Goal: Information Seeking & Learning: Learn about a topic

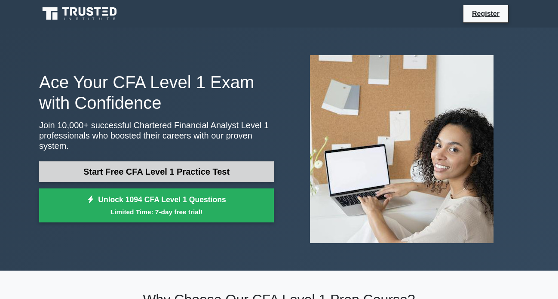
click at [178, 165] on link "Start Free CFA Level 1 Practice Test" at bounding box center [156, 171] width 235 height 21
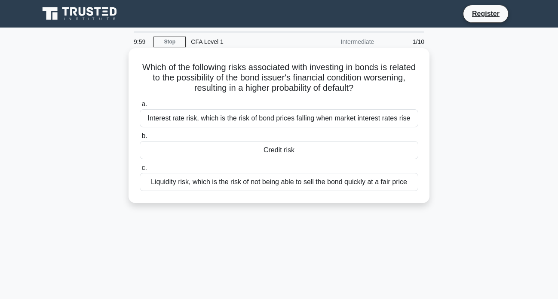
click at [209, 119] on div "Interest rate risk, which is the risk of bond prices falling when market intere…" at bounding box center [279, 118] width 278 height 18
click at [140, 107] on input "a. Interest rate risk, which is the risk of bond prices falling when market int…" at bounding box center [140, 104] width 0 height 6
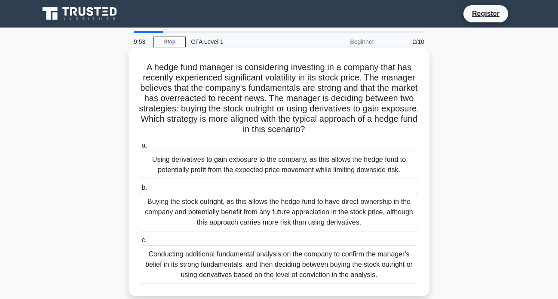
drag, startPoint x: 149, startPoint y: 62, endPoint x: 357, endPoint y: 132, distance: 218.9
click at [357, 132] on h5 "A hedge fund manager is considering investing in a company that has recently ex…" at bounding box center [279, 98] width 280 height 73
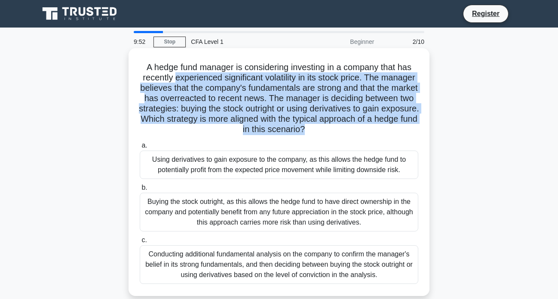
drag, startPoint x: 357, startPoint y: 132, endPoint x: 230, endPoint y: 79, distance: 137.4
click at [230, 79] on h5 "A hedge fund manager is considering investing in a company that has recently ex…" at bounding box center [279, 98] width 280 height 73
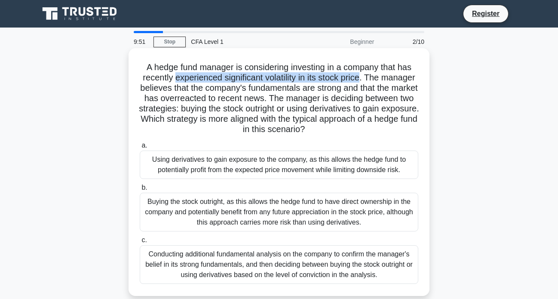
drag, startPoint x: 230, startPoint y: 79, endPoint x: 379, endPoint y: 80, distance: 149.1
click at [379, 80] on h5 "A hedge fund manager is considering investing in a company that has recently ex…" at bounding box center [279, 98] width 280 height 73
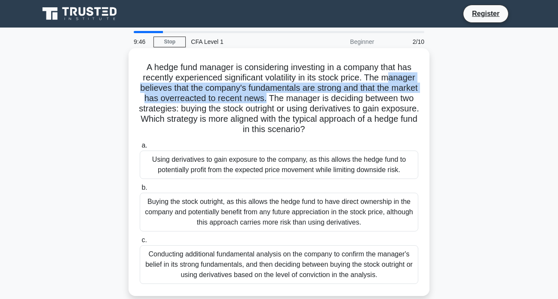
drag, startPoint x: 144, startPoint y: 89, endPoint x: 315, endPoint y: 96, distance: 171.2
click at [315, 96] on h5 "A hedge fund manager is considering investing in a company that has recently ex…" at bounding box center [279, 98] width 280 height 73
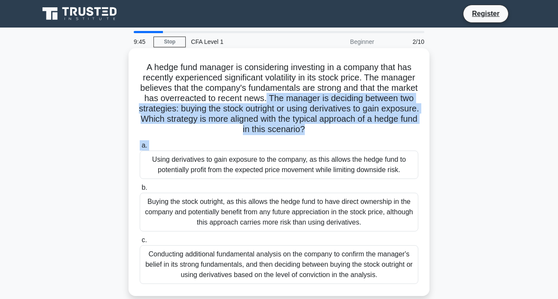
drag, startPoint x: 315, startPoint y: 96, endPoint x: 361, endPoint y: 139, distance: 62.3
click at [361, 139] on div "A hedge fund manager is considering investing in a company that has recently ex…" at bounding box center [279, 172] width 294 height 241
click at [361, 139] on div "a. Using derivatives to gain exposure to the company, as this allows the hedge …" at bounding box center [279, 211] width 289 height 147
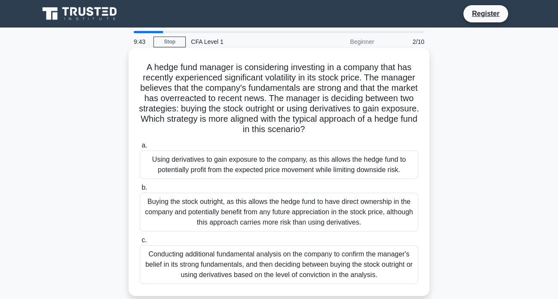
drag, startPoint x: 359, startPoint y: 132, endPoint x: 235, endPoint y: 107, distance: 126.7
click at [235, 107] on h5 "A hedge fund manager is considering investing in a company that has recently ex…" at bounding box center [279, 98] width 280 height 73
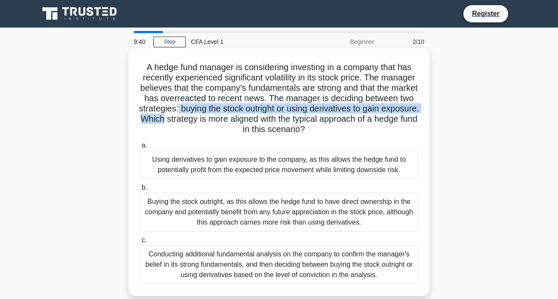
drag, startPoint x: 235, startPoint y: 107, endPoint x: 223, endPoint y: 116, distance: 15.0
click at [223, 116] on h5 "A hedge fund manager is considering investing in a company that has recently ex…" at bounding box center [279, 98] width 280 height 73
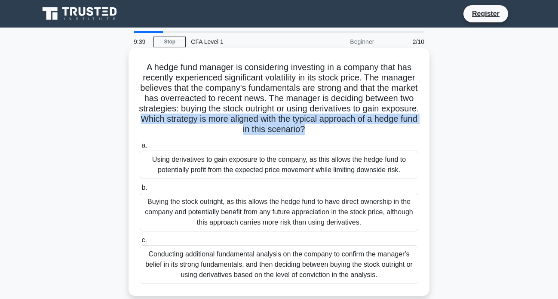
drag, startPoint x: 310, startPoint y: 119, endPoint x: 367, endPoint y: 134, distance: 58.6
click at [367, 134] on h5 "A hedge fund manager is considering investing in a company that has recently ex…" at bounding box center [279, 98] width 280 height 73
click at [315, 134] on icon ".spinner_0XTQ{transform-origin:center;animation:spinner_y6GP .75s linear infini…" at bounding box center [310, 130] width 10 height 10
drag, startPoint x: 340, startPoint y: 130, endPoint x: 223, endPoint y: 121, distance: 117.7
click at [223, 121] on h5 "A hedge fund manager is considering investing in a company that has recently ex…" at bounding box center [279, 98] width 280 height 73
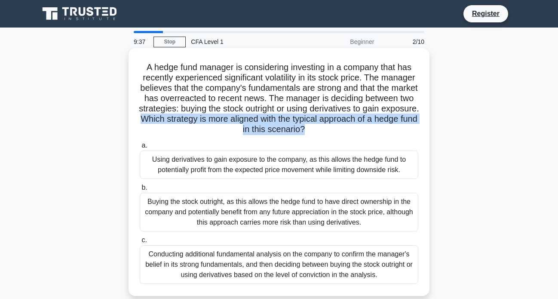
click at [223, 121] on h5 "A hedge fund manager is considering investing in a company that has recently ex…" at bounding box center [279, 98] width 280 height 73
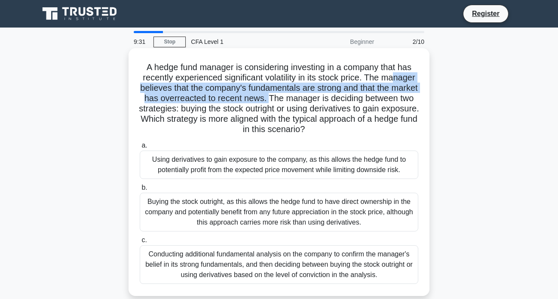
drag, startPoint x: 154, startPoint y: 88, endPoint x: 316, endPoint y: 96, distance: 162.2
click at [316, 96] on h5 "A hedge fund manager is considering investing in a company that has recently ex…" at bounding box center [279, 98] width 280 height 73
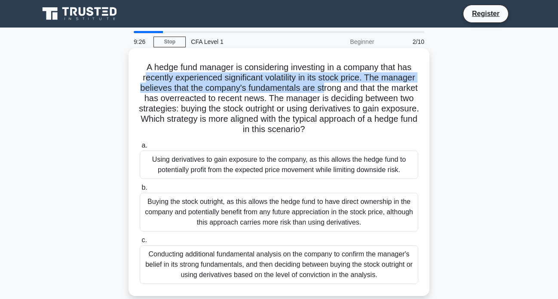
drag, startPoint x: 162, startPoint y: 83, endPoint x: 364, endPoint y: 88, distance: 202.0
click at [364, 88] on h5 "A hedge fund manager is considering investing in a company that has recently ex…" at bounding box center [279, 98] width 280 height 73
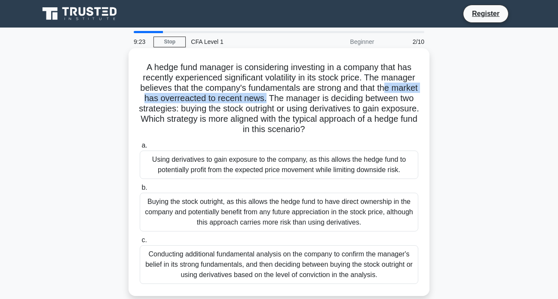
drag, startPoint x: 156, startPoint y: 99, endPoint x: 314, endPoint y: 94, distance: 157.8
click at [314, 94] on h5 "A hedge fund manager is considering investing in a company that has recently ex…" at bounding box center [279, 98] width 280 height 73
drag, startPoint x: 315, startPoint y: 100, endPoint x: 367, endPoint y: 135, distance: 61.6
click at [367, 135] on h5 "A hedge fund manager is considering investing in a company that has recently ex…" at bounding box center [279, 98] width 280 height 73
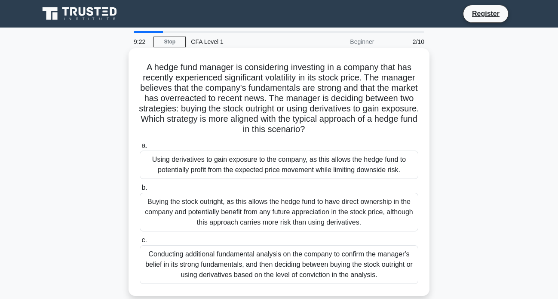
click at [315, 135] on icon ".spinner_0XTQ{transform-origin:center;animation:spinner_y6GP .75s linear infini…" at bounding box center [310, 130] width 10 height 10
drag, startPoint x: 367, startPoint y: 132, endPoint x: 333, endPoint y: 98, distance: 48.0
click at [333, 98] on h5 "A hedge fund manager is considering investing in a company that has recently ex…" at bounding box center [279, 98] width 280 height 73
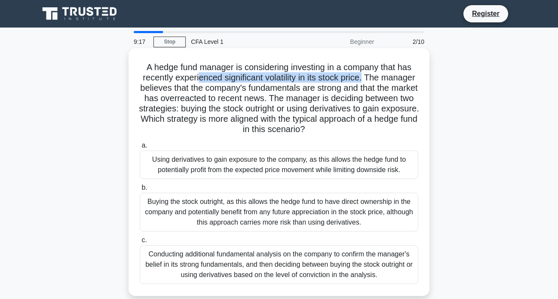
drag, startPoint x: 215, startPoint y: 77, endPoint x: 384, endPoint y: 78, distance: 169.3
click at [384, 78] on h5 "A hedge fund manager is considering investing in a company that has recently ex…" at bounding box center [279, 98] width 280 height 73
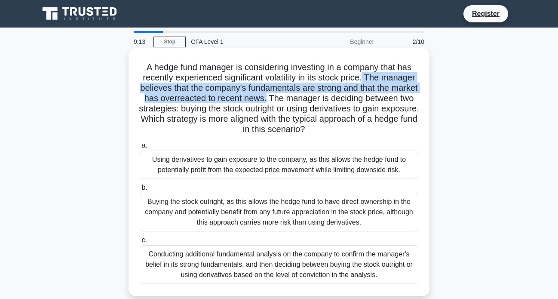
drag, startPoint x: 384, startPoint y: 78, endPoint x: 312, endPoint y: 101, distance: 75.8
click at [312, 101] on h5 "A hedge fund manager is considering investing in a company that has recently ex…" at bounding box center [279, 98] width 280 height 73
click at [314, 93] on h5 "A hedge fund manager is considering investing in a company that has recently ex…" at bounding box center [279, 98] width 280 height 73
drag, startPoint x: 314, startPoint y: 94, endPoint x: 372, endPoint y: 131, distance: 69.0
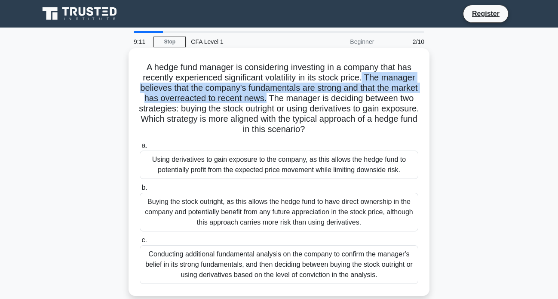
click at [372, 131] on h5 "A hedge fund manager is considering investing in a company that has recently ex…" at bounding box center [279, 98] width 280 height 73
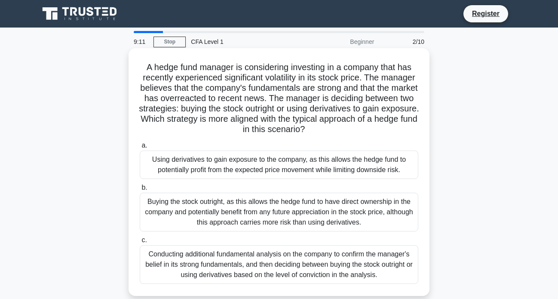
click at [372, 131] on h5 "A hedge fund manager is considering investing in a company that has recently ex…" at bounding box center [279, 98] width 280 height 73
drag, startPoint x: 355, startPoint y: 122, endPoint x: 232, endPoint y: 111, distance: 123.8
click at [232, 111] on h5 "A hedge fund manager is considering investing in a company that has recently ex…" at bounding box center [279, 98] width 280 height 73
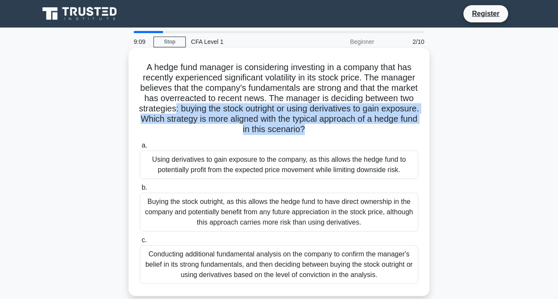
drag, startPoint x: 232, startPoint y: 111, endPoint x: 387, endPoint y: 127, distance: 156.0
click at [387, 127] on h5 "A hedge fund manager is considering investing in a company that has recently ex…" at bounding box center [279, 98] width 280 height 73
drag, startPoint x: 377, startPoint y: 129, endPoint x: 238, endPoint y: 107, distance: 141.3
click at [238, 107] on h5 "A hedge fund manager is considering investing in a company that has recently ex…" at bounding box center [279, 98] width 280 height 73
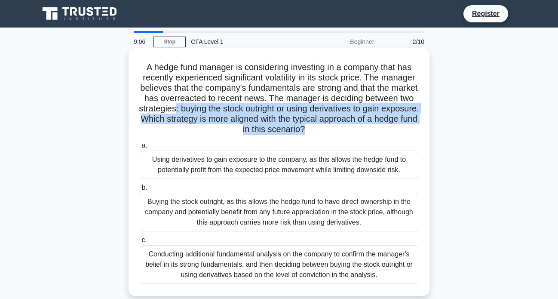
click at [238, 107] on h5 "A hedge fund manager is considering investing in a company that has recently ex…" at bounding box center [279, 98] width 280 height 73
drag, startPoint x: 238, startPoint y: 107, endPoint x: 358, endPoint y: 129, distance: 122.2
click at [358, 129] on h5 "A hedge fund manager is considering investing in a company that has recently ex…" at bounding box center [279, 98] width 280 height 73
click at [315, 129] on icon ".spinner_0XTQ{transform-origin:center;animation:spinner_y6GP .75s linear infini…" at bounding box center [310, 130] width 10 height 10
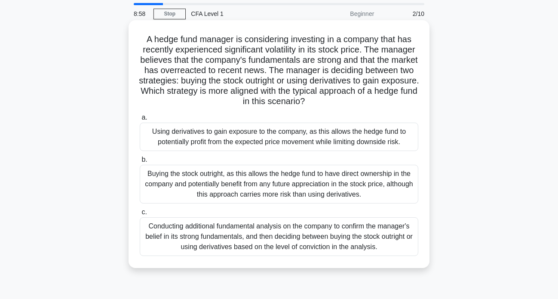
scroll to position [43, 0]
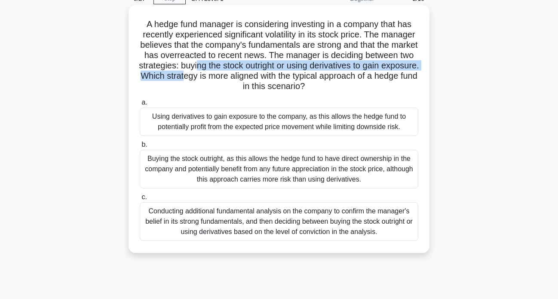
drag, startPoint x: 258, startPoint y: 64, endPoint x: 266, endPoint y: 72, distance: 11.6
click at [266, 72] on h5 "A hedge fund manager is considering investing in a company that has recently ex…" at bounding box center [279, 55] width 280 height 73
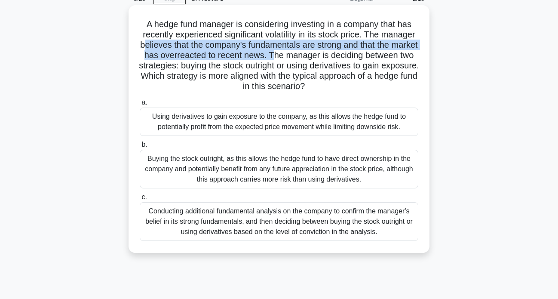
drag, startPoint x: 181, startPoint y: 43, endPoint x: 319, endPoint y: 55, distance: 138.5
click at [319, 55] on h5 "A hedge fund manager is considering investing in a company that has recently ex…" at bounding box center [279, 55] width 280 height 73
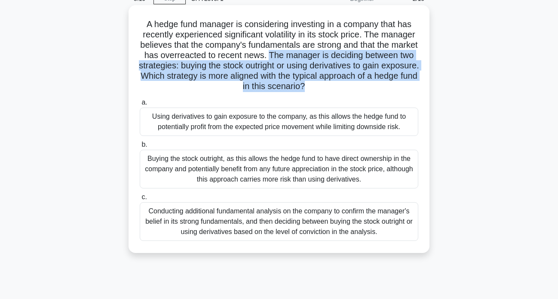
drag, startPoint x: 319, startPoint y: 55, endPoint x: 366, endPoint y: 86, distance: 56.3
click at [366, 86] on h5 "A hedge fund manager is considering investing in a company that has recently ex…" at bounding box center [279, 55] width 280 height 73
click at [315, 86] on icon ".spinner_0XTQ{transform-origin:center;animation:spinner_y6GP .75s linear infini…" at bounding box center [310, 87] width 10 height 10
click at [315, 88] on icon ".spinner_0XTQ{transform-origin:center;animation:spinner_y6GP .75s linear infini…" at bounding box center [310, 87] width 10 height 10
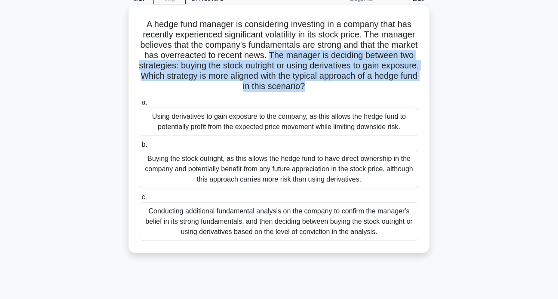
drag, startPoint x: 360, startPoint y: 88, endPoint x: 321, endPoint y: 56, distance: 49.8
click at [321, 56] on h5 "A hedge fund manager is considering investing in a company that has recently ex…" at bounding box center [279, 55] width 280 height 73
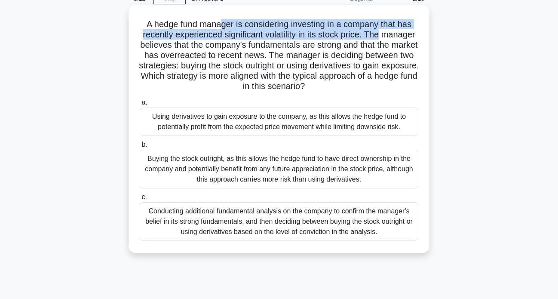
drag, startPoint x: 218, startPoint y: 25, endPoint x: 415, endPoint y: 36, distance: 196.7
click at [415, 36] on h5 "A hedge fund manager is considering investing in a company that has recently ex…" at bounding box center [279, 55] width 280 height 73
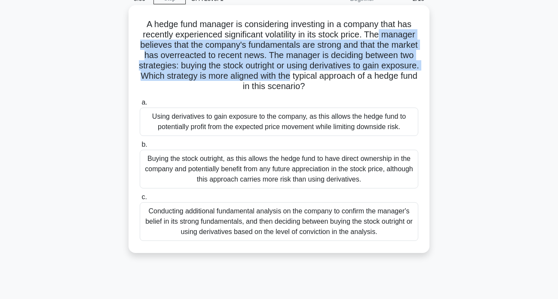
drag, startPoint x: 407, startPoint y: 36, endPoint x: 376, endPoint y: 79, distance: 53.5
click at [376, 79] on h5 "A hedge fund manager is considering investing in a company that has recently ex…" at bounding box center [279, 55] width 280 height 73
drag, startPoint x: 335, startPoint y: 80, endPoint x: 274, endPoint y: 49, distance: 68.6
click at [274, 49] on div "A hedge fund manager is considering investing in a company that has recently ex…" at bounding box center [279, 129] width 294 height 241
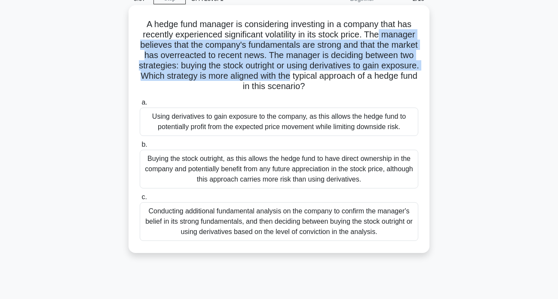
click at [274, 49] on h5 "A hedge fund manager is considering investing in a company that has recently ex…" at bounding box center [279, 55] width 280 height 73
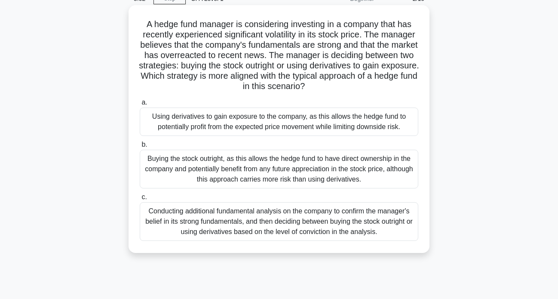
click at [253, 128] on div "Using derivatives to gain exposure to the company, as this allows the hedge fun…" at bounding box center [279, 121] width 278 height 28
click at [140, 105] on input "a. Using derivatives to gain exposure to the company, as this allows the hedge …" at bounding box center [140, 103] width 0 height 6
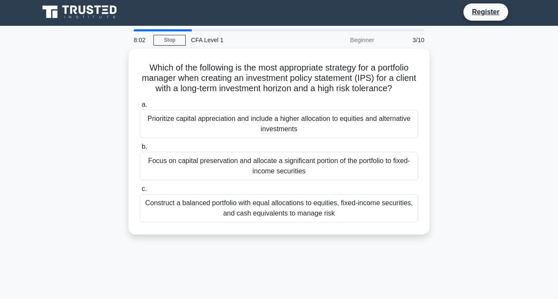
scroll to position [0, 0]
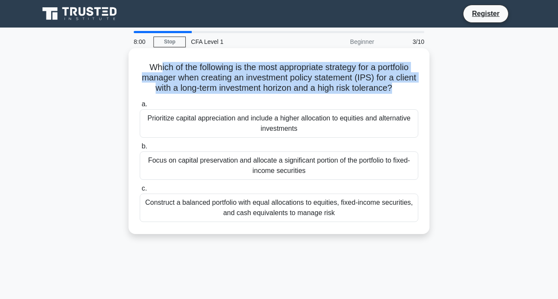
drag, startPoint x: 155, startPoint y: 66, endPoint x: 418, endPoint y: 92, distance: 264.3
click at [418, 92] on h5 "Which of the following is the most appropriate strategy for a portfolio manager…" at bounding box center [279, 78] width 280 height 32
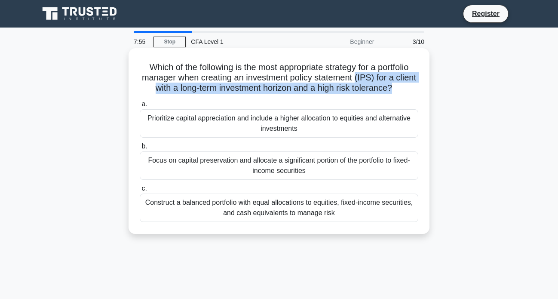
drag, startPoint x: 416, startPoint y: 92, endPoint x: 369, endPoint y: 81, distance: 48.1
click at [369, 81] on h5 "Which of the following is the most appropriate strategy for a portfolio manager…" at bounding box center [279, 78] width 280 height 32
drag, startPoint x: 154, startPoint y: 88, endPoint x: 414, endPoint y: 90, distance: 260.0
click at [414, 90] on h5 "Which of the following is the most appropriate strategy for a portfolio manager…" at bounding box center [279, 78] width 280 height 32
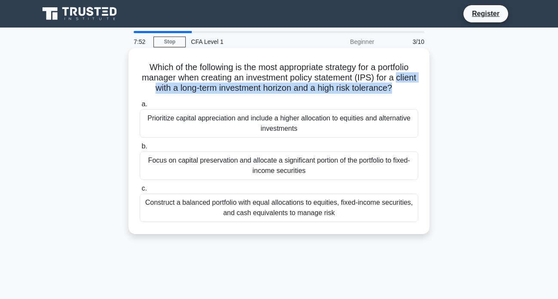
click at [414, 90] on h5 "Which of the following is the most appropriate strategy for a portfolio manager…" at bounding box center [279, 78] width 280 height 32
drag, startPoint x: 414, startPoint y: 90, endPoint x: 129, endPoint y: 85, distance: 285.0
click at [129, 85] on div "Which of the following is the most appropriate strategy for a portfolio manager…" at bounding box center [278, 141] width 301 height 186
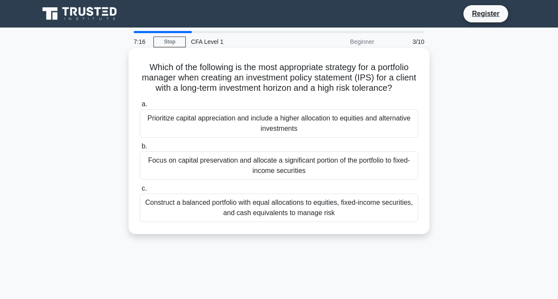
click at [244, 137] on div "Prioritize capital appreciation and include a higher allocation to equities and…" at bounding box center [279, 123] width 278 height 28
click at [140, 107] on input "a. Prioritize capital appreciation and include a higher allocation to equities …" at bounding box center [140, 104] width 0 height 6
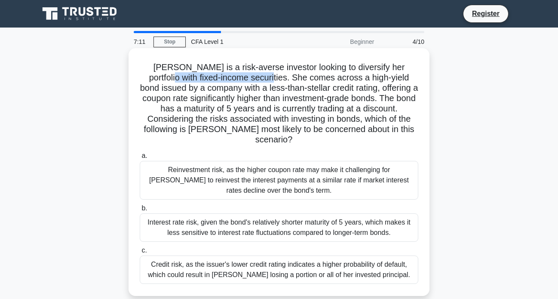
drag, startPoint x: 141, startPoint y: 73, endPoint x: 241, endPoint y: 78, distance: 99.8
click at [241, 78] on h5 "[PERSON_NAME] is a risk-averse investor looking to diversify her portfolio with…" at bounding box center [279, 103] width 280 height 83
click at [240, 78] on h5 "[PERSON_NAME] is a risk-averse investor looking to diversify her portfolio with…" at bounding box center [279, 103] width 280 height 83
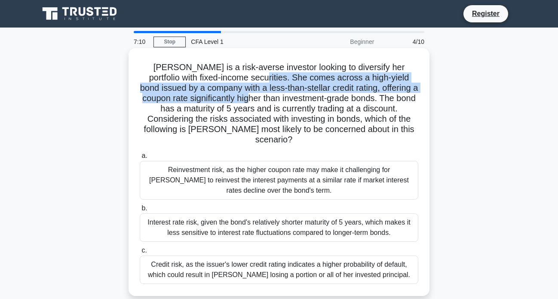
drag, startPoint x: 239, startPoint y: 78, endPoint x: 238, endPoint y: 101, distance: 22.4
click at [238, 101] on h5 "[PERSON_NAME] is a risk-averse investor looking to diversify her portfolio with…" at bounding box center [279, 103] width 280 height 83
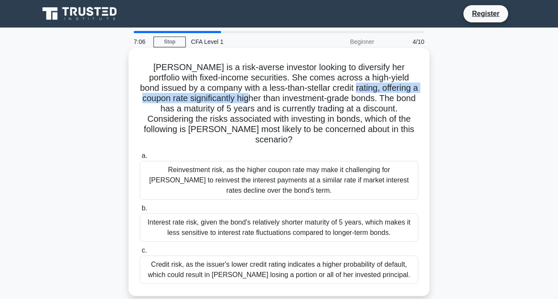
drag, startPoint x: 238, startPoint y: 101, endPoint x: 328, endPoint y: 85, distance: 91.6
click at [328, 85] on h5 "[PERSON_NAME] is a risk-averse investor looking to diversify her portfolio with…" at bounding box center [279, 103] width 280 height 83
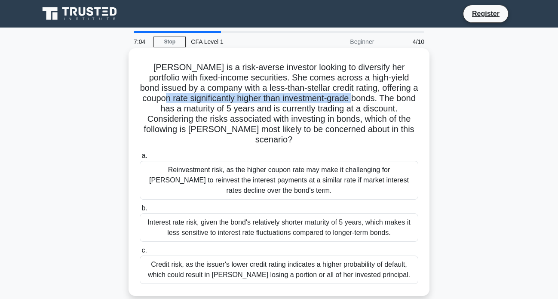
drag, startPoint x: 155, startPoint y: 100, endPoint x: 351, endPoint y: 96, distance: 196.0
click at [351, 96] on h5 "[PERSON_NAME] is a risk-averse investor looking to diversify her portfolio with…" at bounding box center [279, 103] width 280 height 83
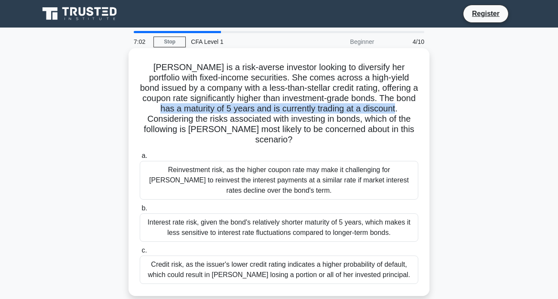
drag, startPoint x: 154, startPoint y: 110, endPoint x: 395, endPoint y: 113, distance: 241.1
click at [395, 113] on h5 "[PERSON_NAME] is a risk-averse investor looking to diversify her portfolio with…" at bounding box center [279, 103] width 280 height 83
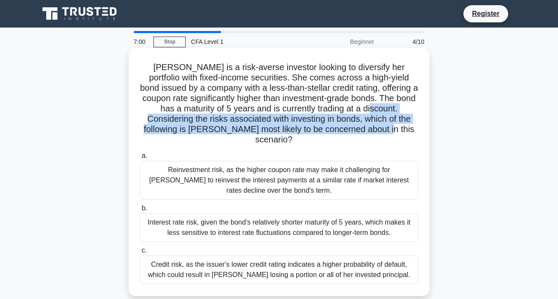
drag, startPoint x: 368, startPoint y: 109, endPoint x: 382, endPoint y: 128, distance: 23.9
click at [382, 128] on h5 "[PERSON_NAME] is a risk-averse investor looking to diversify her portfolio with…" at bounding box center [279, 103] width 280 height 83
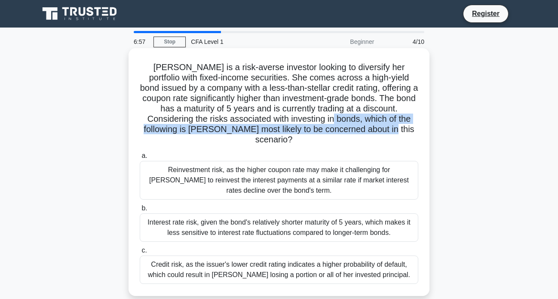
drag, startPoint x: 382, startPoint y: 128, endPoint x: 318, endPoint y: 117, distance: 65.0
click at [318, 117] on h5 "[PERSON_NAME] is a risk-averse investor looking to diversify her portfolio with…" at bounding box center [279, 103] width 280 height 83
drag, startPoint x: 318, startPoint y: 117, endPoint x: 386, endPoint y: 128, distance: 68.7
click at [386, 128] on h5 "[PERSON_NAME] is a risk-averse investor looking to diversify her portfolio with…" at bounding box center [279, 103] width 280 height 83
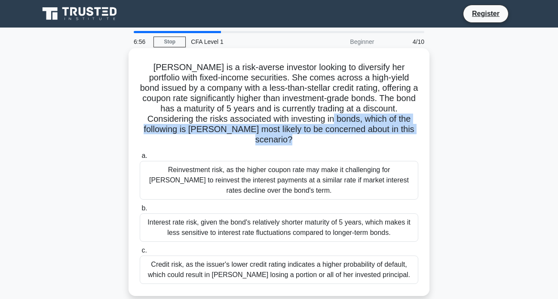
click at [303, 135] on icon ".spinner_0XTQ{transform-origin:center;animation:spinner_y6GP .75s linear infini…" at bounding box center [297, 140] width 10 height 10
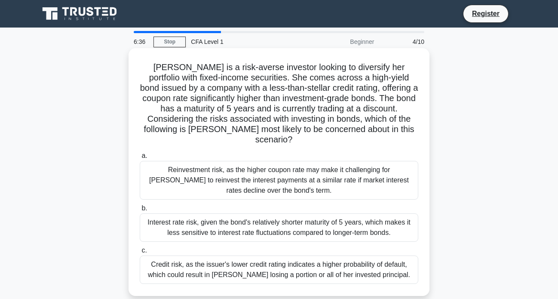
click at [196, 265] on div "Credit risk, as the issuer's lower credit rating indicates a higher probability…" at bounding box center [279, 269] width 278 height 28
click at [140, 253] on input "c. Credit risk, as the issuer's lower credit rating indicates a higher probabil…" at bounding box center [140, 251] width 0 height 6
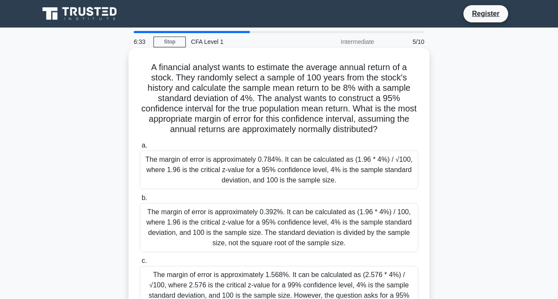
drag, startPoint x: 165, startPoint y: 73, endPoint x: 405, endPoint y: 126, distance: 245.6
click at [405, 126] on h5 "A financial analyst wants to estimate the average annual return of a stock. The…" at bounding box center [279, 98] width 280 height 73
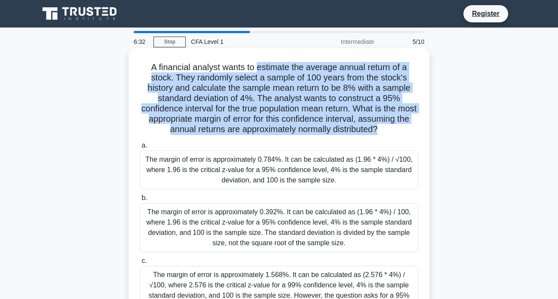
drag, startPoint x: 405, startPoint y: 126, endPoint x: 271, endPoint y: 72, distance: 144.8
click at [271, 72] on h5 "A financial analyst wants to estimate the average annual return of a stock. The…" at bounding box center [279, 98] width 280 height 73
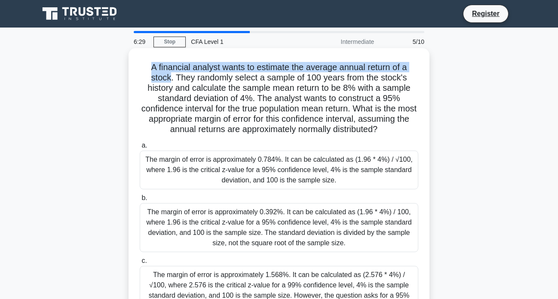
drag, startPoint x: 150, startPoint y: 63, endPoint x: 171, endPoint y: 77, distance: 25.7
click at [171, 77] on h5 "A financial analyst wants to estimate the average annual return of a stock. The…" at bounding box center [279, 98] width 280 height 73
drag, startPoint x: 176, startPoint y: 76, endPoint x: 391, endPoint y: 126, distance: 220.6
click at [391, 126] on h5 "A financial analyst wants to estimate the average annual return of a stock. The…" at bounding box center [279, 98] width 280 height 73
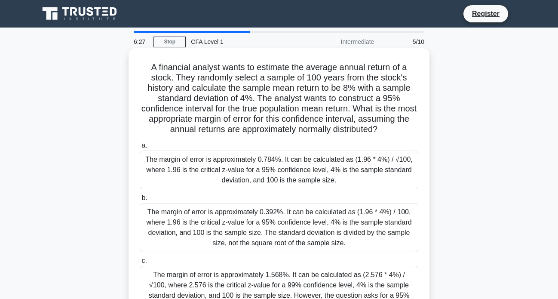
click at [388, 126] on icon ".spinner_0XTQ{transform-origin:center;animation:spinner_y6GP .75s linear infini…" at bounding box center [382, 130] width 10 height 10
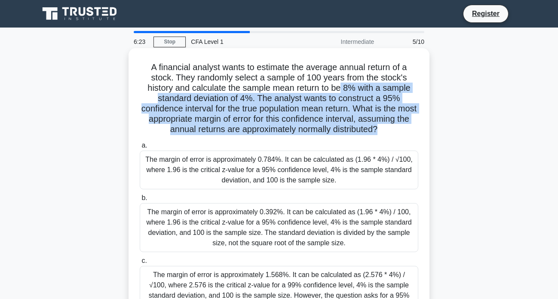
drag, startPoint x: 391, startPoint y: 126, endPoint x: 343, endPoint y: 89, distance: 60.3
click at [343, 89] on h5 "A financial analyst wants to estimate the average annual return of a stock. The…" at bounding box center [279, 98] width 280 height 73
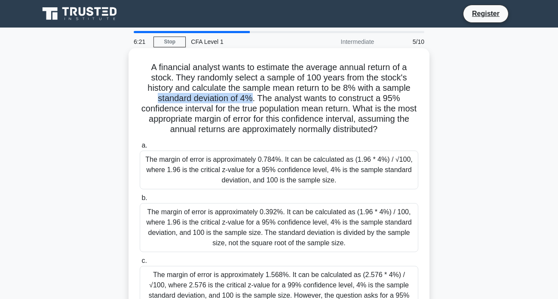
drag, startPoint x: 153, startPoint y: 98, endPoint x: 254, endPoint y: 98, distance: 101.0
click at [254, 98] on h5 "A financial analyst wants to estimate the average annual return of a stock. The…" at bounding box center [279, 98] width 280 height 73
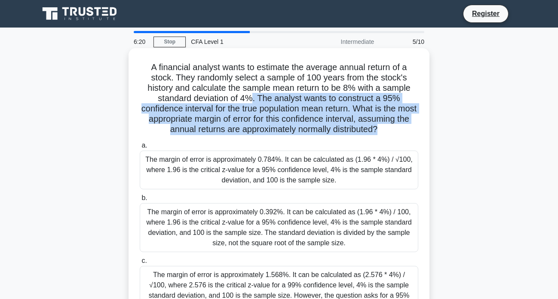
drag, startPoint x: 254, startPoint y: 98, endPoint x: 401, endPoint y: 129, distance: 150.4
click at [401, 129] on h5 "A financial analyst wants to estimate the average annual return of a stock. The…" at bounding box center [279, 98] width 280 height 73
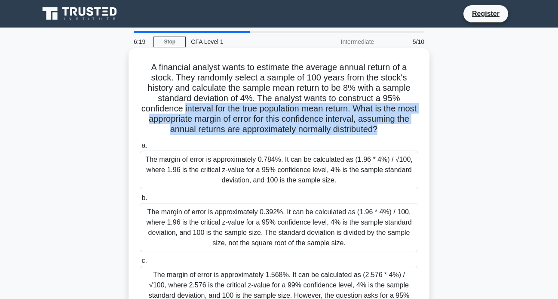
drag, startPoint x: 401, startPoint y: 129, endPoint x: 199, endPoint y: 109, distance: 203.0
click at [199, 109] on h5 "A financial analyst wants to estimate the average annual return of a stock. The…" at bounding box center [279, 98] width 280 height 73
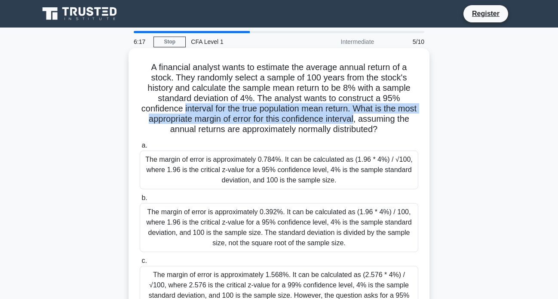
drag, startPoint x: 199, startPoint y: 109, endPoint x: 353, endPoint y: 116, distance: 154.9
click at [353, 116] on h5 "A financial analyst wants to estimate the average annual return of a stock. The…" at bounding box center [279, 98] width 280 height 73
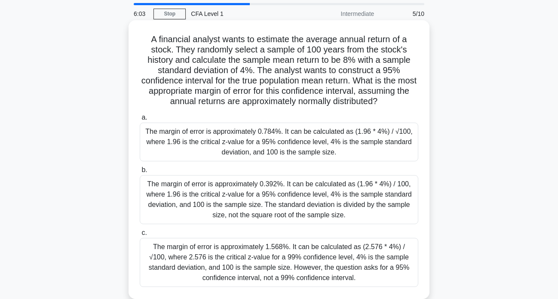
scroll to position [43, 0]
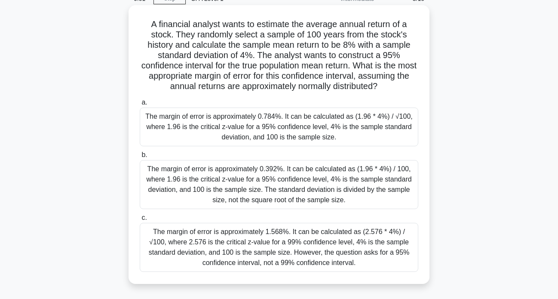
click at [268, 124] on div "The margin of error is approximately 0.784%. It can be calculated as (1.96 * 4%…" at bounding box center [279, 126] width 278 height 39
click at [140, 105] on input "a. The margin of error is approximately 0.784%. It can be calculated as (1.96 *…" at bounding box center [140, 103] width 0 height 6
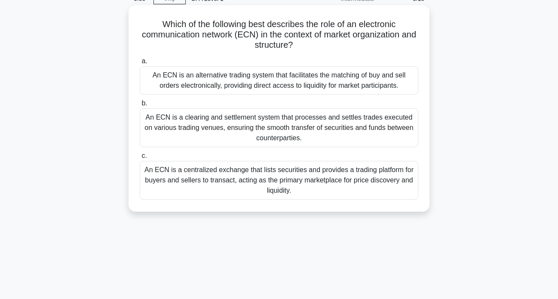
scroll to position [0, 0]
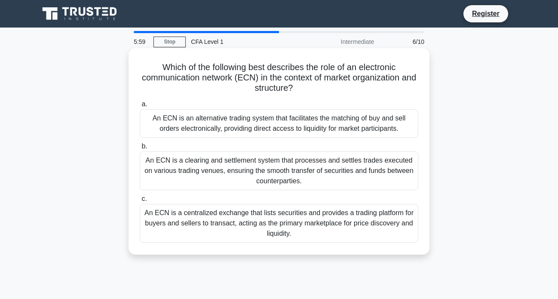
drag, startPoint x: 161, startPoint y: 68, endPoint x: 303, endPoint y: 85, distance: 143.2
click at [303, 85] on h5 "Which of the following best describes the role of an electronic communication n…" at bounding box center [279, 78] width 280 height 32
click at [303, 85] on icon ".spinner_0XTQ{transform-origin:center;animation:spinner_y6GP .75s linear infini…" at bounding box center [298, 88] width 10 height 10
drag, startPoint x: 307, startPoint y: 86, endPoint x: 170, endPoint y: 69, distance: 138.2
click at [170, 69] on h5 "Which of the following best describes the role of an electronic communication n…" at bounding box center [279, 78] width 280 height 32
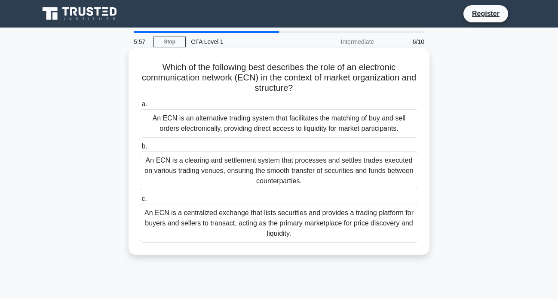
click at [170, 69] on h5 "Which of the following best describes the role of an electronic communication n…" at bounding box center [279, 78] width 280 height 32
drag, startPoint x: 152, startPoint y: 74, endPoint x: 283, endPoint y: 79, distance: 131.2
click at [283, 79] on h5 "Which of the following best describes the role of an electronic communication n…" at bounding box center [279, 78] width 280 height 32
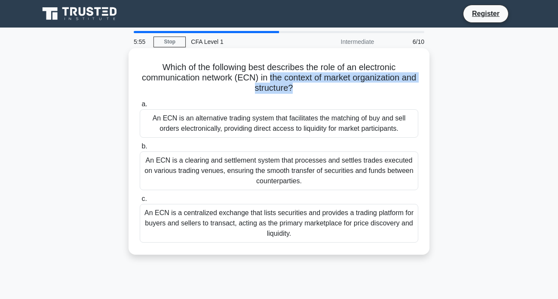
drag, startPoint x: 283, startPoint y: 79, endPoint x: 325, endPoint y: 95, distance: 45.0
click at [325, 95] on div "Which of the following best describes the role of an electronic communication n…" at bounding box center [279, 151] width 294 height 199
click at [325, 94] on h5 "Which of the following best describes the role of an electronic communication n…" at bounding box center [279, 78] width 280 height 32
drag, startPoint x: 307, startPoint y: 92, endPoint x: 236, endPoint y: 93, distance: 70.9
click at [236, 93] on h5 "Which of the following best describes the role of an electronic communication n…" at bounding box center [279, 78] width 280 height 32
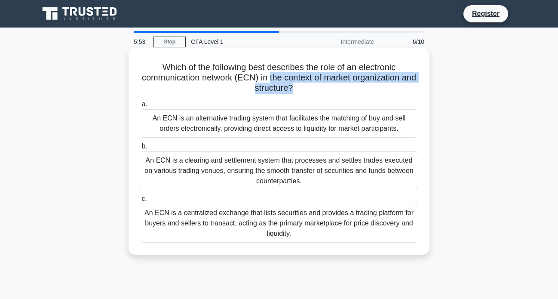
click at [236, 93] on h5 "Which of the following best describes the role of an electronic communication n…" at bounding box center [279, 78] width 280 height 32
drag, startPoint x: 324, startPoint y: 92, endPoint x: 293, endPoint y: 77, distance: 34.8
click at [293, 77] on h5 "Which of the following best describes the role of an electronic communication n…" at bounding box center [279, 78] width 280 height 32
drag, startPoint x: 313, startPoint y: 221, endPoint x: 289, endPoint y: 196, distance: 35.6
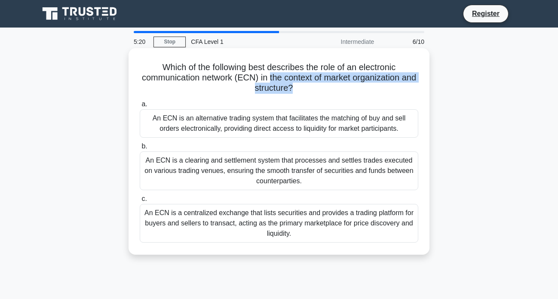
click at [289, 196] on label "c. An ECN is a centralized exchange that lists securities and provides a tradin…" at bounding box center [279, 217] width 278 height 49
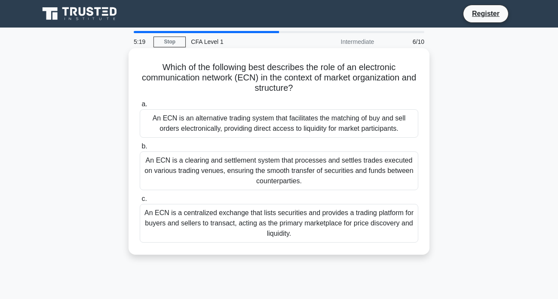
click at [292, 170] on div "An ECN is a clearing and settlement system that processes and settles trades ex…" at bounding box center [279, 170] width 278 height 39
click at [140, 149] on input "b. An ECN is a clearing and settlement system that processes and settles trades…" at bounding box center [140, 147] width 0 height 6
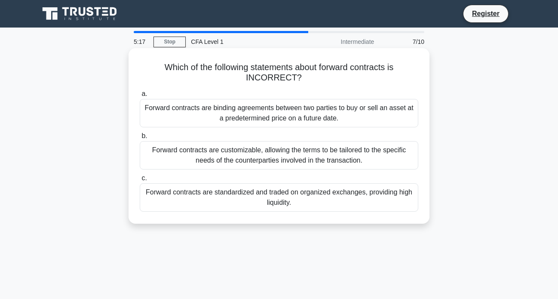
drag, startPoint x: 165, startPoint y: 66, endPoint x: 320, endPoint y: 82, distance: 155.9
click at [320, 82] on h5 "Which of the following statements about forward contracts is INCORRECT? .spinne…" at bounding box center [279, 72] width 280 height 21
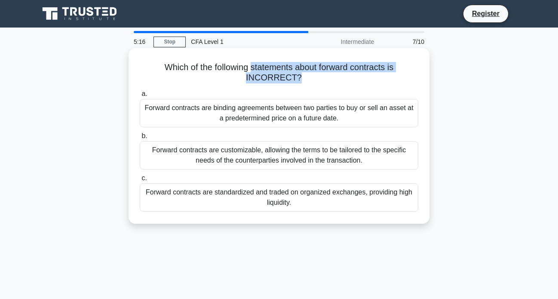
drag, startPoint x: 319, startPoint y: 80, endPoint x: 271, endPoint y: 69, distance: 49.0
click at [271, 69] on h5 "Which of the following statements about forward contracts is INCORRECT? .spinne…" at bounding box center [279, 72] width 280 height 21
drag, startPoint x: 274, startPoint y: 70, endPoint x: 422, endPoint y: 70, distance: 147.8
click at [422, 70] on div "Which of the following statements about forward contracts is INCORRECT? .spinne…" at bounding box center [279, 136] width 294 height 168
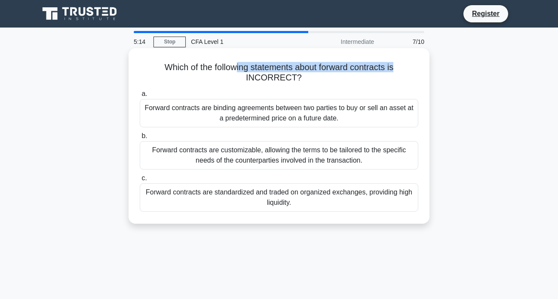
click at [422, 70] on div "Which of the following statements about forward contracts is INCORRECT? .spinne…" at bounding box center [279, 136] width 294 height 168
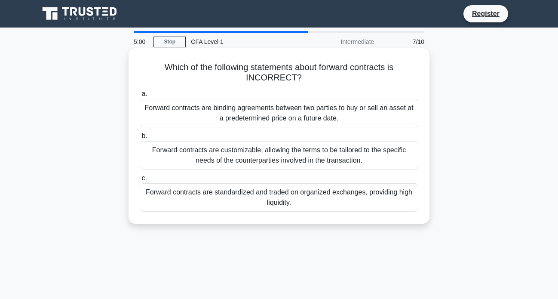
click at [184, 201] on div "Forward contracts are standardized and traded on organized exchanges, providing…" at bounding box center [279, 197] width 278 height 28
click at [140, 181] on input "c. Forward contracts are standardized and traded on organized exchanges, provid…" at bounding box center [140, 178] width 0 height 6
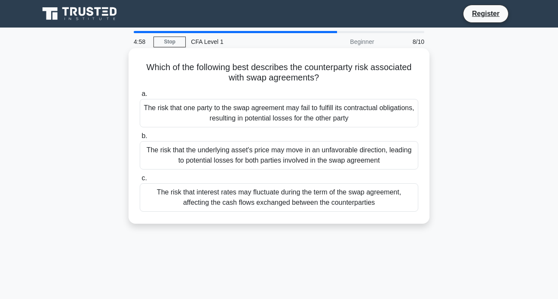
drag, startPoint x: 162, startPoint y: 70, endPoint x: 327, endPoint y: 76, distance: 165.5
click at [327, 76] on h5 "Which of the following best describes the counterparty risk associated with swa…" at bounding box center [279, 72] width 280 height 21
click at [328, 76] on icon ".spinner_0XTQ{transform-origin:center;animation:spinner_y6GP .75s linear infini…" at bounding box center [324, 78] width 10 height 10
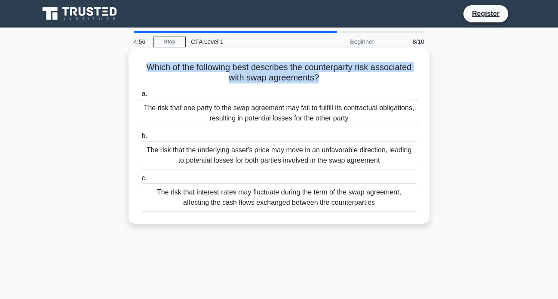
drag, startPoint x: 328, startPoint y: 76, endPoint x: 128, endPoint y: 66, distance: 199.7
click at [128, 66] on div "Which of the following best describes the counterparty risk associated with swa…" at bounding box center [278, 135] width 301 height 175
drag, startPoint x: 192, startPoint y: 84, endPoint x: 335, endPoint y: 78, distance: 143.7
click at [335, 78] on h5 "Which of the following best describes the counterparty risk associated with swa…" at bounding box center [279, 72] width 280 height 21
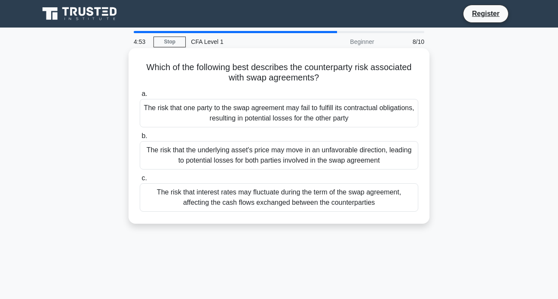
click at [335, 78] on h5 "Which of the following best describes the counterparty risk associated with swa…" at bounding box center [279, 72] width 280 height 21
click at [297, 114] on div "The risk that one party to the swap agreement may fail to fulfill its contractu…" at bounding box center [279, 113] width 278 height 28
click at [140, 97] on input "a. The risk that one party to the swap agreement may fail to fulfill its contra…" at bounding box center [140, 94] width 0 height 6
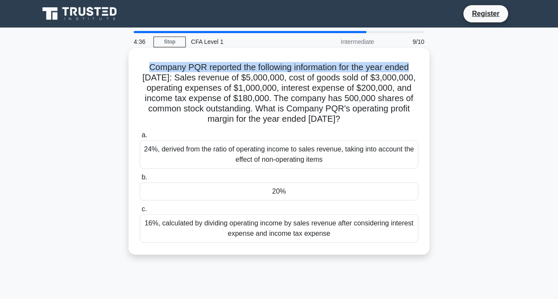
drag, startPoint x: 147, startPoint y: 65, endPoint x: 420, endPoint y: 70, distance: 273.8
click at [420, 70] on div "Company PQR reported the following information for the year ended [DATE]: Sales…" at bounding box center [279, 151] width 294 height 199
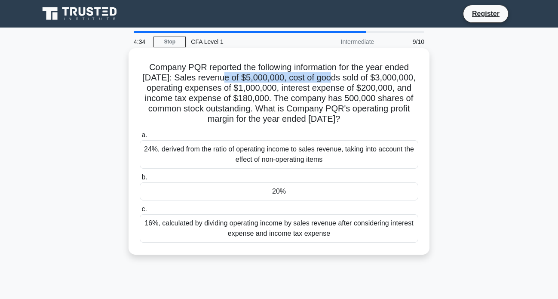
drag, startPoint x: 228, startPoint y: 75, endPoint x: 334, endPoint y: 75, distance: 106.1
click at [334, 75] on h5 "Company PQR reported the following information for the year ended [DATE]: Sales…" at bounding box center [279, 93] width 280 height 63
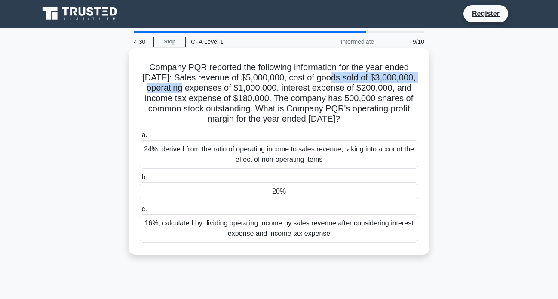
drag, startPoint x: 334, startPoint y: 75, endPoint x: 191, endPoint y: 86, distance: 143.9
click at [191, 86] on h5 "Company PQR reported the following information for the year ended [DATE]: Sales…" at bounding box center [279, 93] width 280 height 63
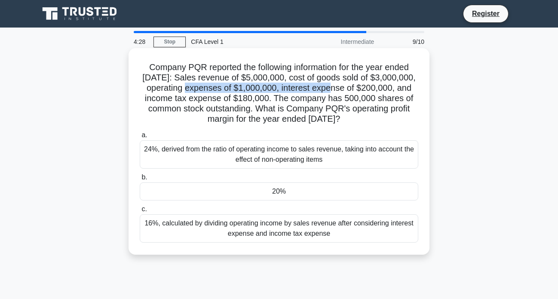
drag, startPoint x: 197, startPoint y: 88, endPoint x: 340, endPoint y: 88, distance: 143.1
click at [340, 88] on h5 "Company PQR reported the following information for the year ended [DATE]: Sales…" at bounding box center [279, 93] width 280 height 63
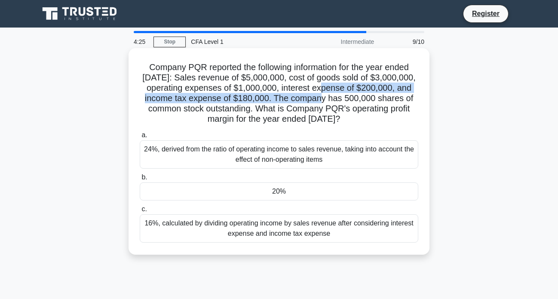
drag, startPoint x: 340, startPoint y: 88, endPoint x: 331, endPoint y: 96, distance: 12.5
click at [331, 96] on h5 "Company PQR reported the following information for the year ended [DATE]: Sales…" at bounding box center [279, 93] width 280 height 63
drag, startPoint x: 331, startPoint y: 96, endPoint x: 413, endPoint y: 122, distance: 86.6
click at [413, 122] on h5 "Company PQR reported the following information for the year ended [DATE]: Sales…" at bounding box center [279, 93] width 280 height 63
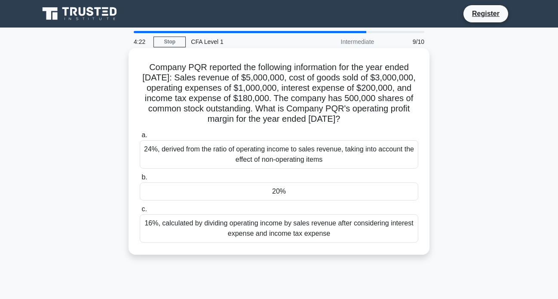
click at [413, 122] on h5 "Company PQR reported the following information for the year ended [DATE]: Sales…" at bounding box center [279, 93] width 280 height 63
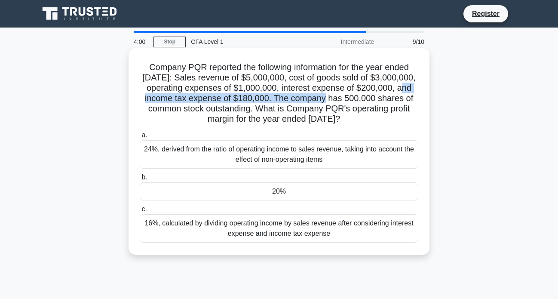
drag, startPoint x: 153, startPoint y: 95, endPoint x: 337, endPoint y: 97, distance: 183.9
click at [337, 97] on h5 "Company PQR reported the following information for the year ended [DATE]: Sales…" at bounding box center [279, 93] width 280 height 63
drag, startPoint x: 337, startPoint y: 97, endPoint x: 335, endPoint y: 115, distance: 18.2
click at [335, 115] on h5 "Company PQR reported the following information for the year ended [DATE]: Sales…" at bounding box center [279, 93] width 280 height 63
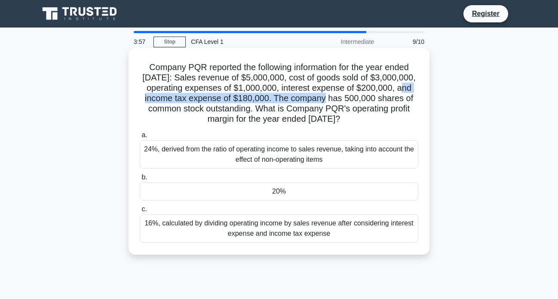
click at [335, 115] on h5 "Company PQR reported the following information for the year ended [DATE]: Sales…" at bounding box center [279, 93] width 280 height 63
drag, startPoint x: 325, startPoint y: 106, endPoint x: 407, endPoint y: 118, distance: 82.1
click at [407, 118] on h5 "Company PQR reported the following information for the year ended [DATE]: Sales…" at bounding box center [279, 93] width 280 height 63
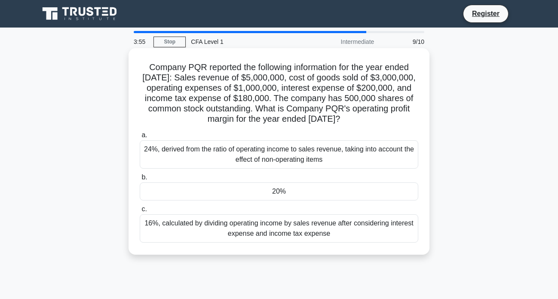
click at [350, 118] on icon ".spinner_0XTQ{transform-origin:center;animation:spinner_y6GP .75s linear infini…" at bounding box center [345, 119] width 10 height 10
click at [244, 198] on div "20%" at bounding box center [279, 191] width 278 height 18
click at [140, 180] on input "b. 20%" at bounding box center [140, 177] width 0 height 6
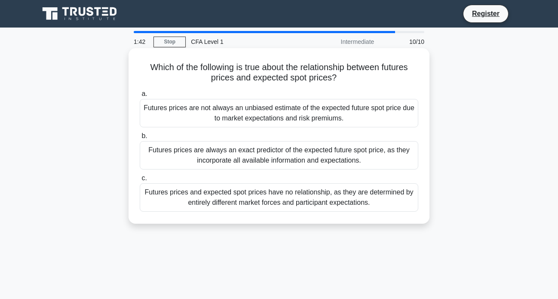
click at [329, 115] on div "Futures prices are not always an unbiased estimate of the expected future spot …" at bounding box center [279, 113] width 278 height 28
click at [140, 97] on input "a. Futures prices are not always an unbiased estimate of the expected future sp…" at bounding box center [140, 94] width 0 height 6
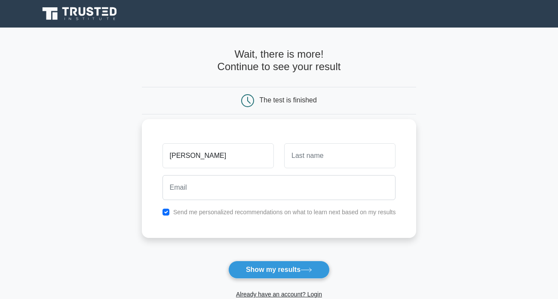
type input "ivan"
type input "rona"
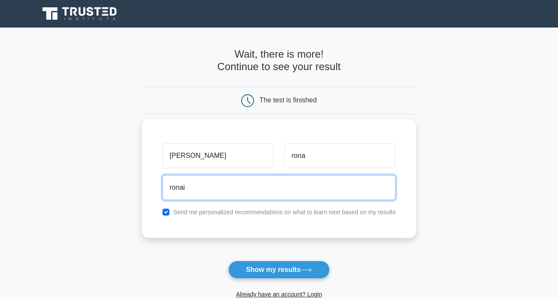
type input "ronaivan37@gmail.com"
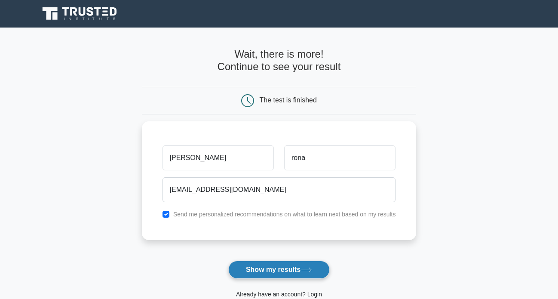
click at [298, 269] on button "Show my results" at bounding box center [278, 269] width 101 height 18
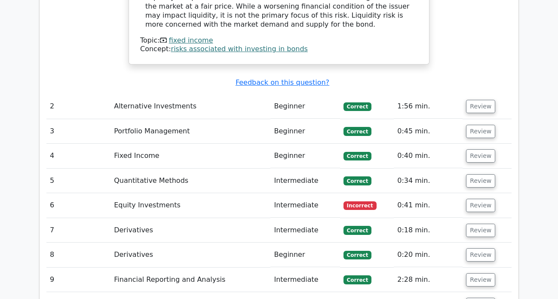
scroll to position [1031, 0]
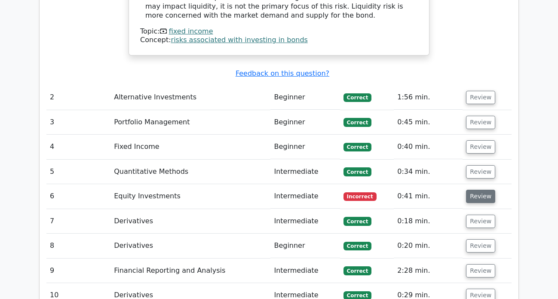
click at [474, 190] on button "Review" at bounding box center [480, 196] width 29 height 13
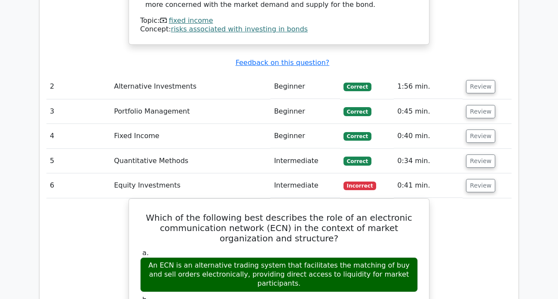
scroll to position [1074, 0]
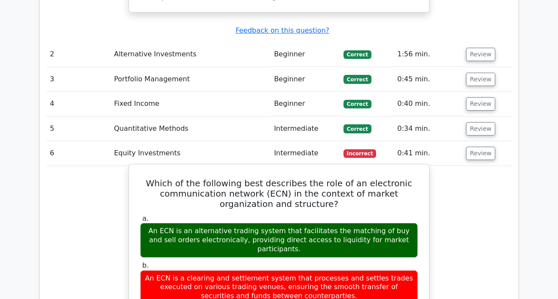
drag, startPoint x: 151, startPoint y: 171, endPoint x: 392, endPoint y: 178, distance: 240.8
click at [392, 223] on div "An ECN is an alternative trading system that facilitates the matching of buy an…" at bounding box center [279, 240] width 278 height 34
drag, startPoint x: 404, startPoint y: 179, endPoint x: 228, endPoint y: 179, distance: 175.3
click at [228, 223] on div "An ECN is an alternative trading system that facilitates the matching of buy an…" at bounding box center [279, 240] width 278 height 34
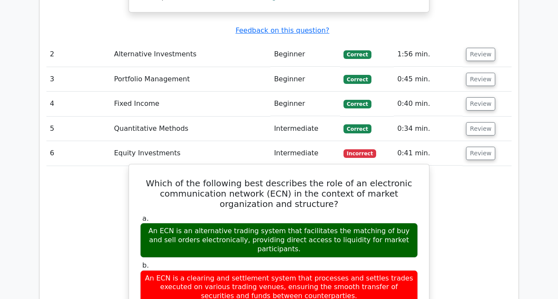
click at [228, 223] on div "An ECN is an alternative trading system that facilitates the matching of buy an…" at bounding box center [279, 240] width 278 height 34
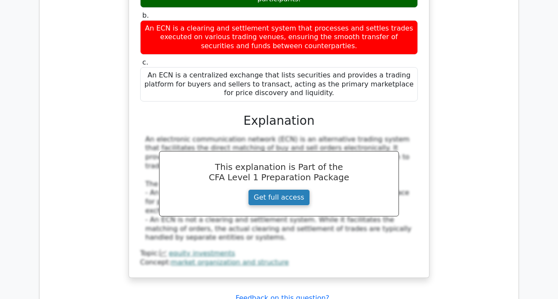
scroll to position [1332, 0]
